Goal: Check status: Check status

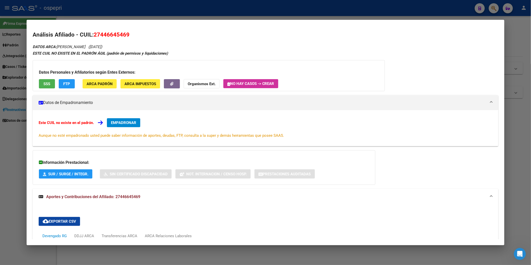
click at [493, 14] on div at bounding box center [265, 132] width 531 height 265
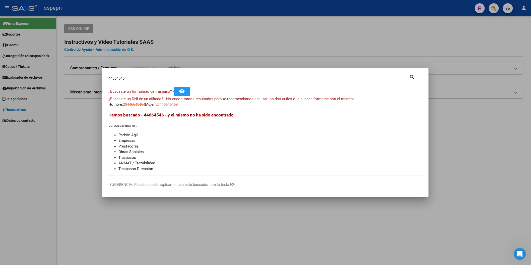
click at [492, 13] on div at bounding box center [265, 132] width 531 height 265
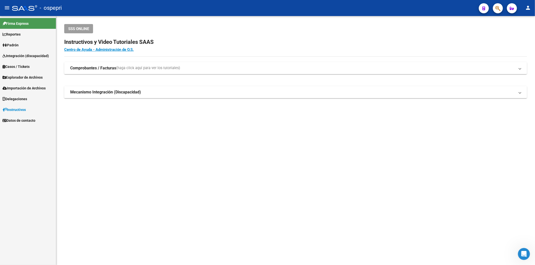
click at [494, 9] on button "button" at bounding box center [498, 8] width 10 height 10
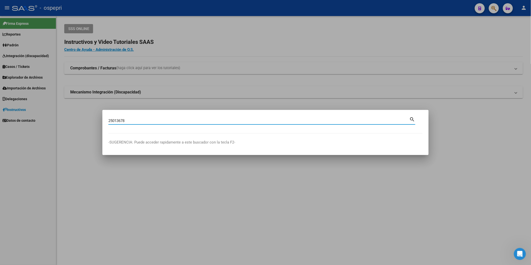
type input "25013678"
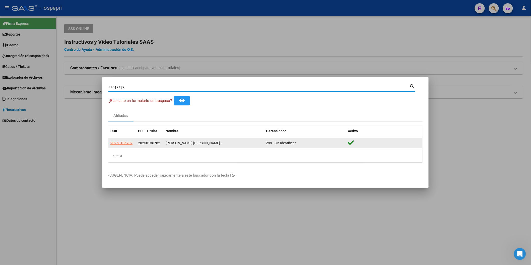
click at [122, 144] on span "20250136782" at bounding box center [121, 143] width 22 height 4
type textarea "20250136782"
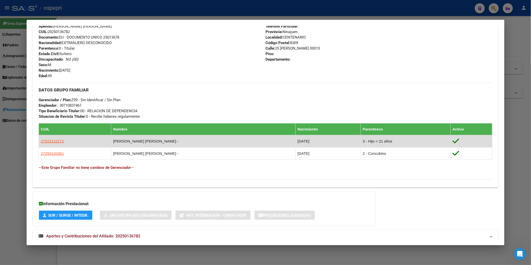
scroll to position [198, 0]
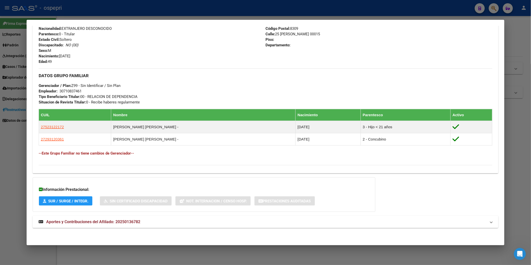
click at [124, 218] on mat-expansion-panel-header "Aportes y Contribuciones del Afiliado: 20250136782" at bounding box center [266, 222] width 466 height 12
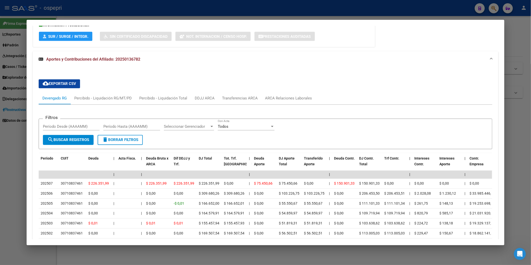
scroll to position [379, 0]
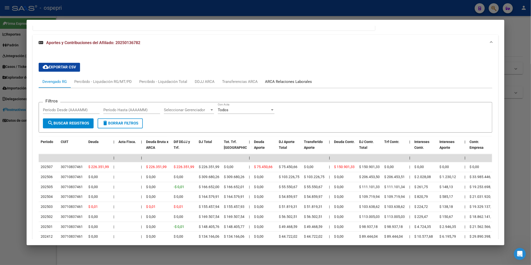
click at [292, 84] on div "ARCA Relaciones Laborales" at bounding box center [288, 82] width 47 height 6
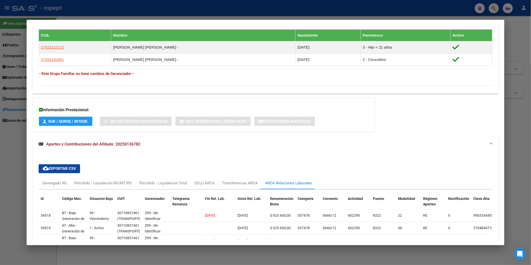
scroll to position [365, 0]
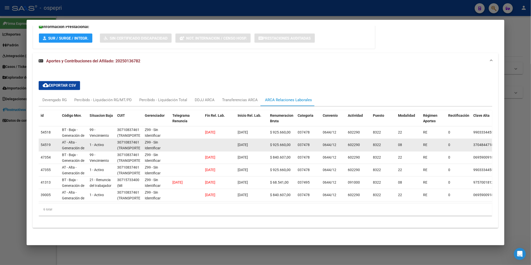
drag, startPoint x: 243, startPoint y: 141, endPoint x: 249, endPoint y: 142, distance: 6.0
click at [247, 143] on span "[DATE]" at bounding box center [243, 145] width 10 height 4
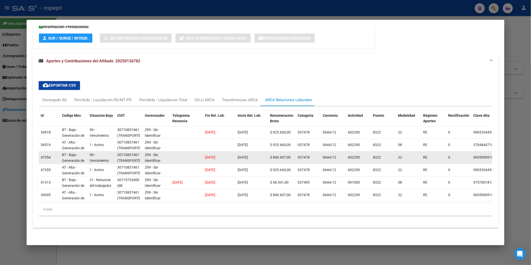
click at [252, 152] on datatable-body-cell "[DATE]" at bounding box center [252, 158] width 33 height 12
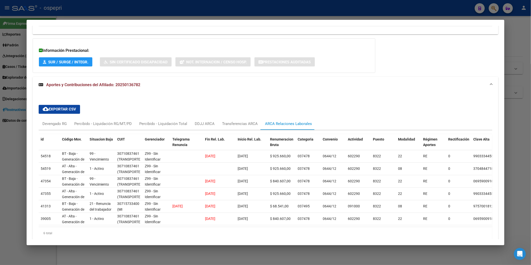
scroll to position [337, 0]
click at [59, 123] on div "Devengado RG" at bounding box center [54, 124] width 24 height 6
